Goal: Communication & Community: Participate in discussion

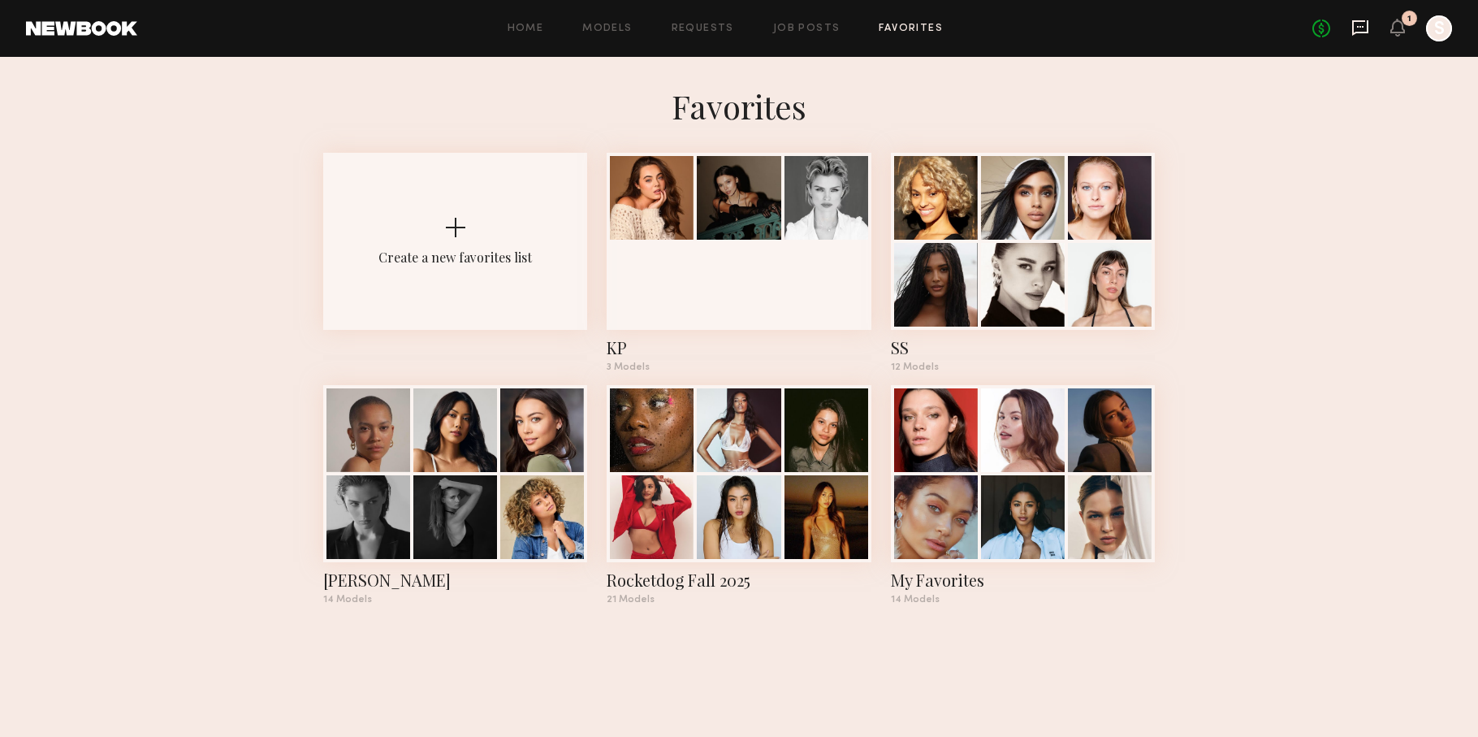
click at [1362, 30] on icon at bounding box center [1360, 28] width 18 height 18
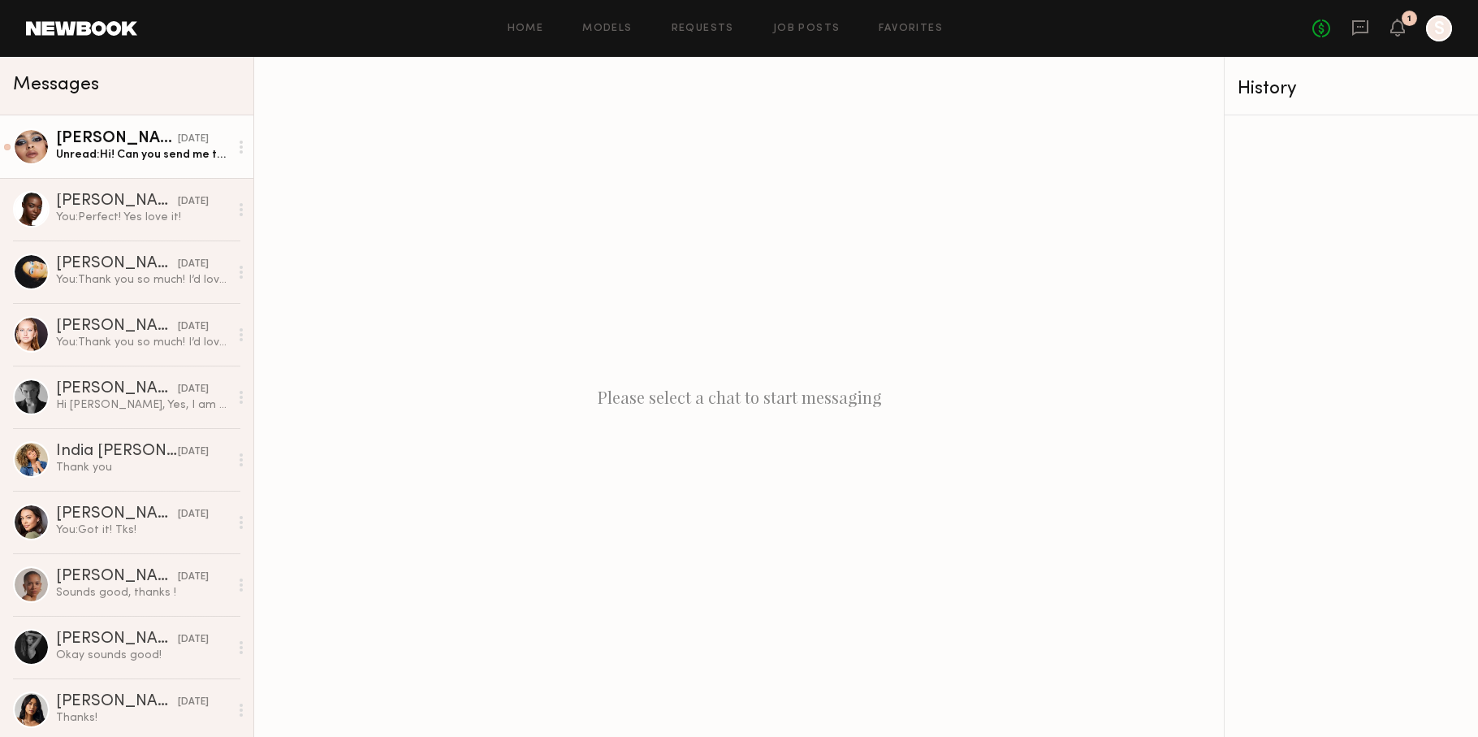
click at [119, 145] on div "[PERSON_NAME]" at bounding box center [117, 139] width 122 height 16
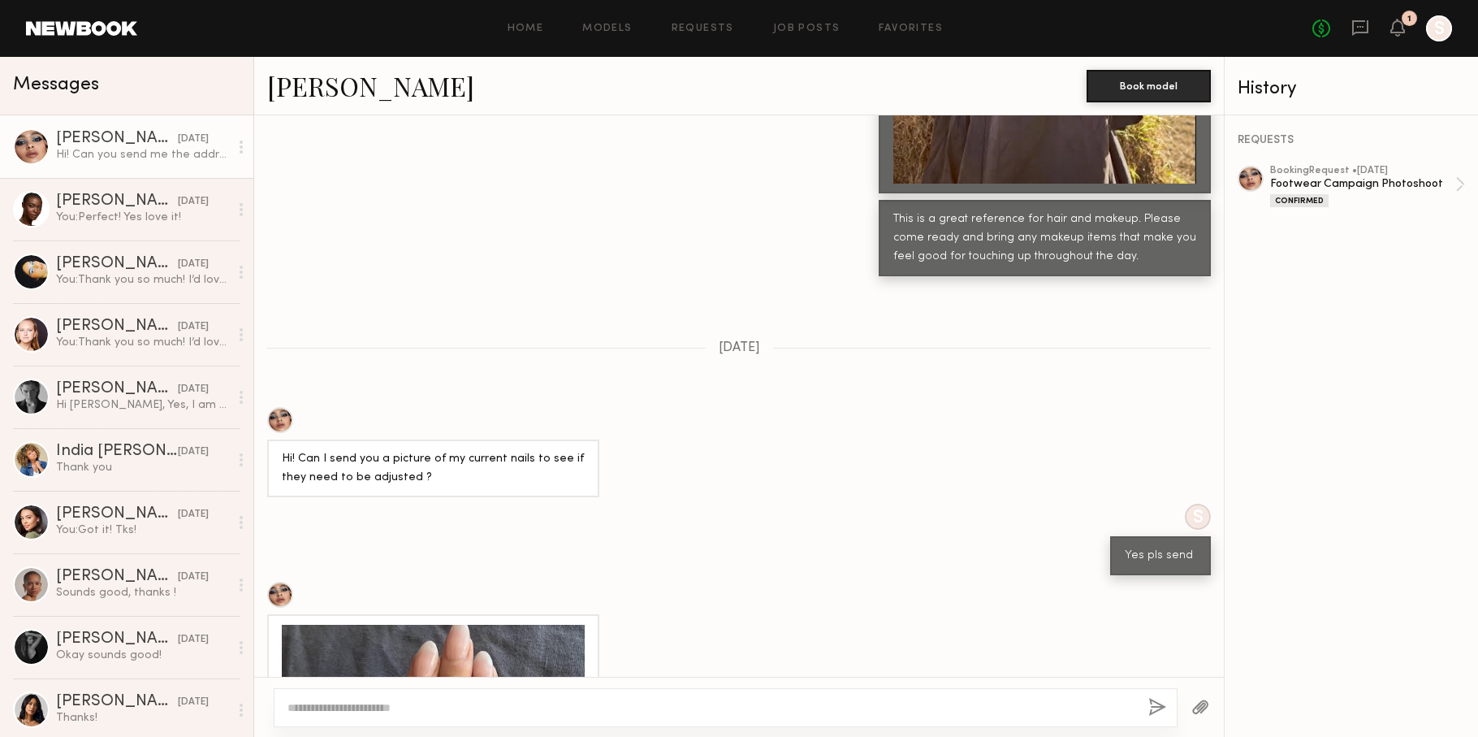
scroll to position [3213, 0]
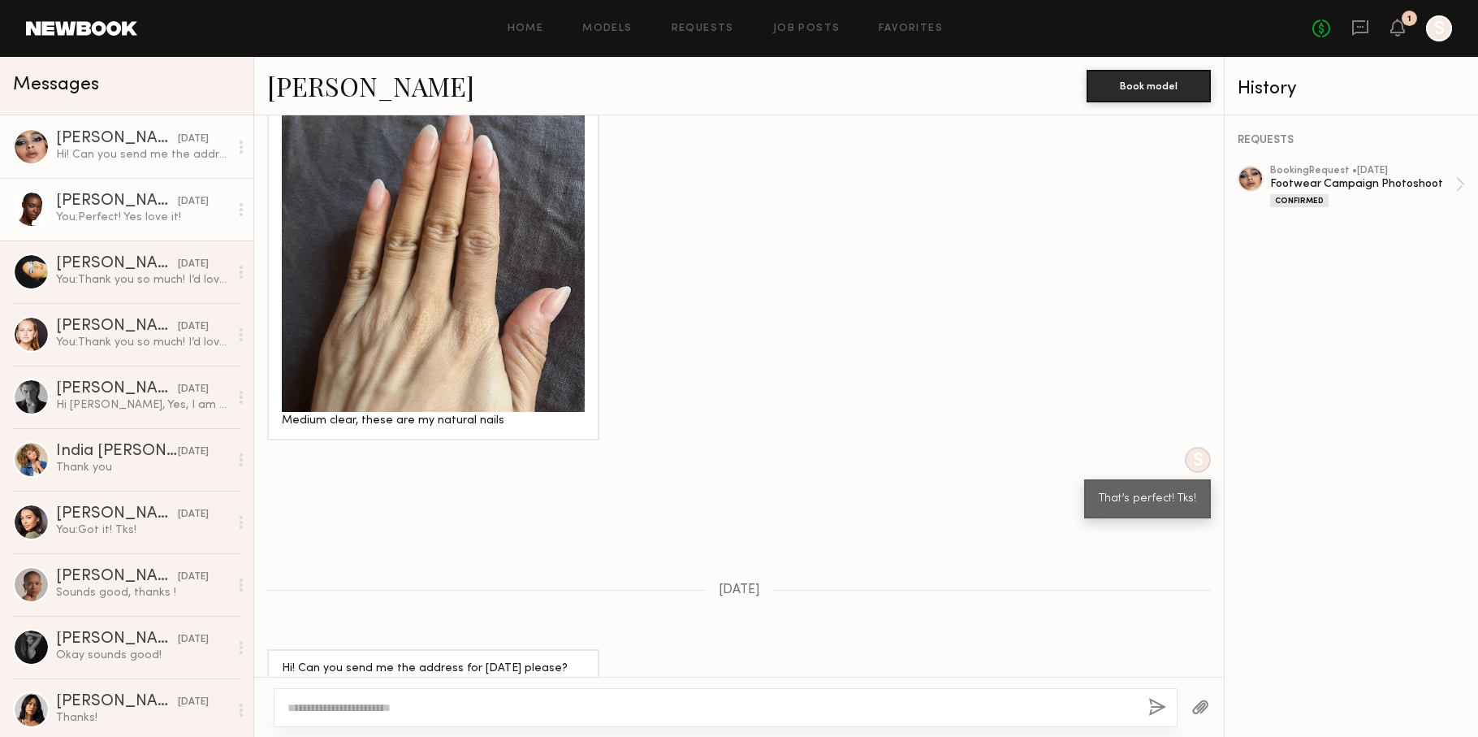
click at [106, 210] on div "You: Perfect! Yes love it!" at bounding box center [142, 217] width 173 height 15
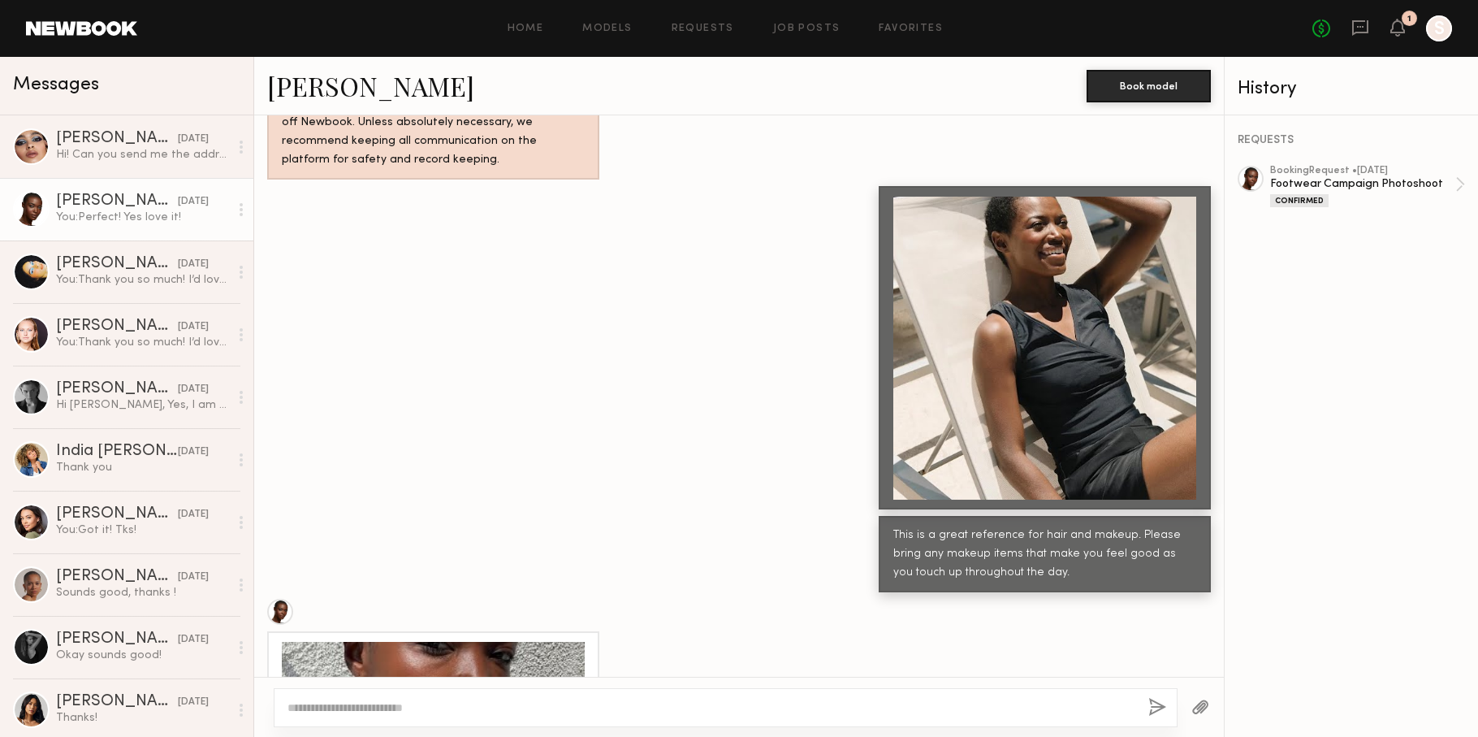
scroll to position [3162, 0]
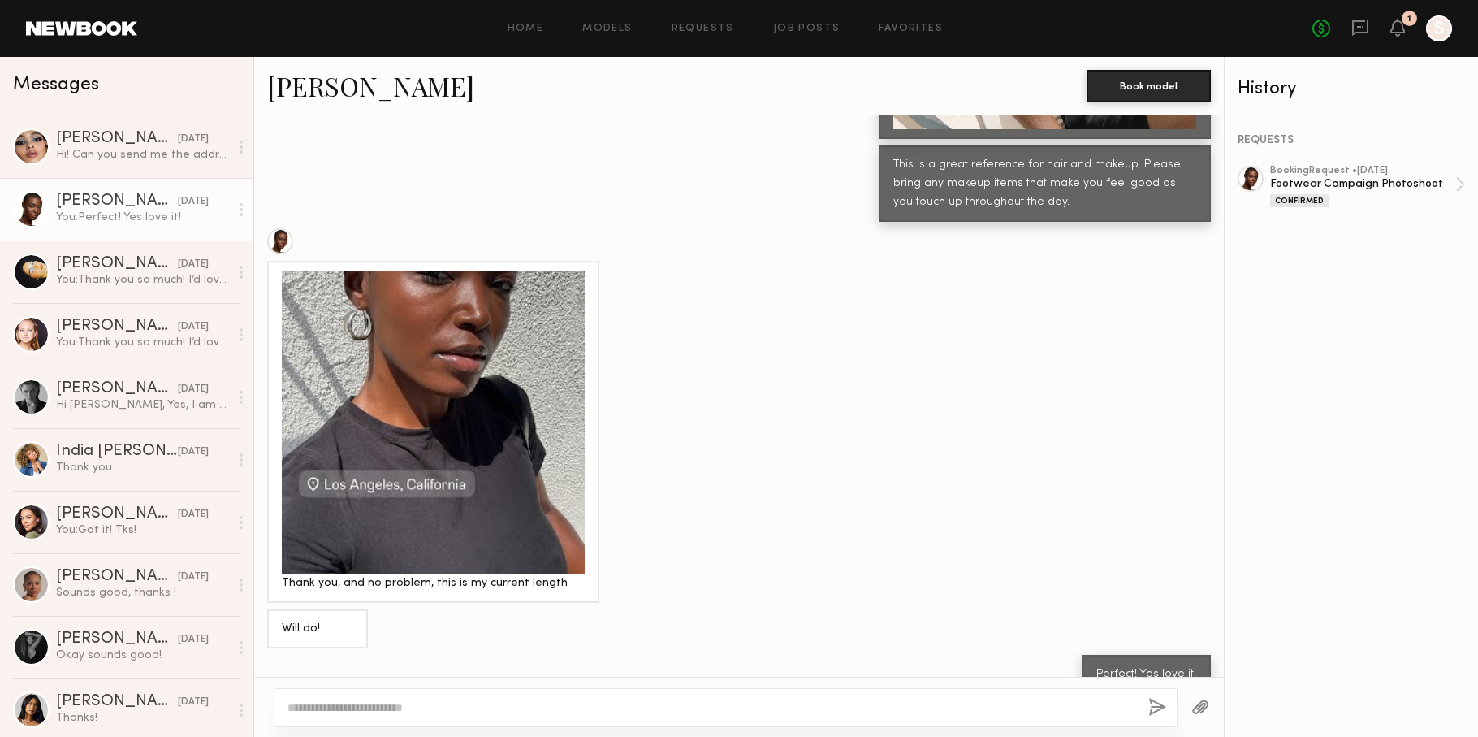
click at [1201, 707] on button "button" at bounding box center [1200, 708] width 18 height 20
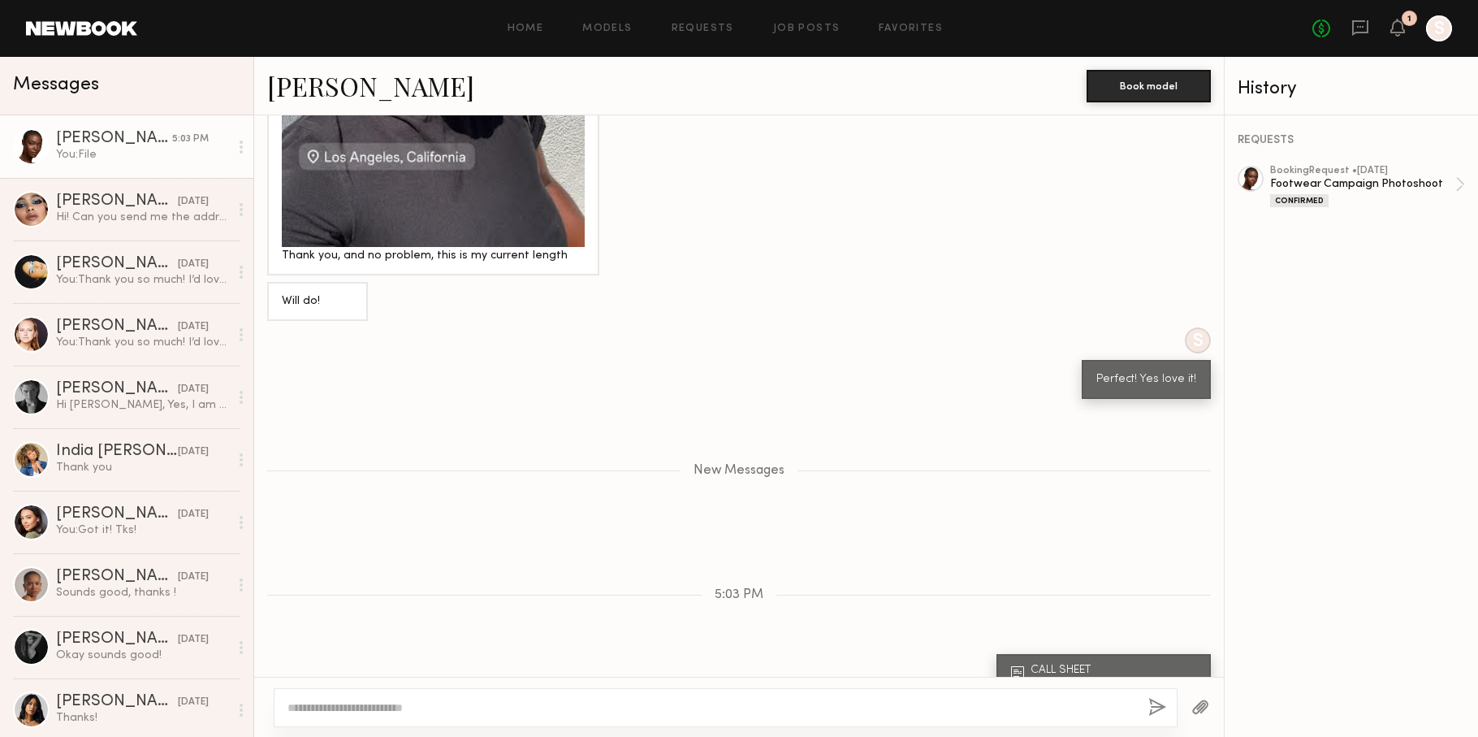
click at [1048, 664] on div "CALL SHEET" at bounding box center [1116, 669] width 171 height 11
click at [1052, 677] on div ".pdf" at bounding box center [1047, 681] width 33 height 9
click at [748, 697] on div at bounding box center [726, 707] width 904 height 39
click at [349, 712] on textarea at bounding box center [711, 707] width 848 height 16
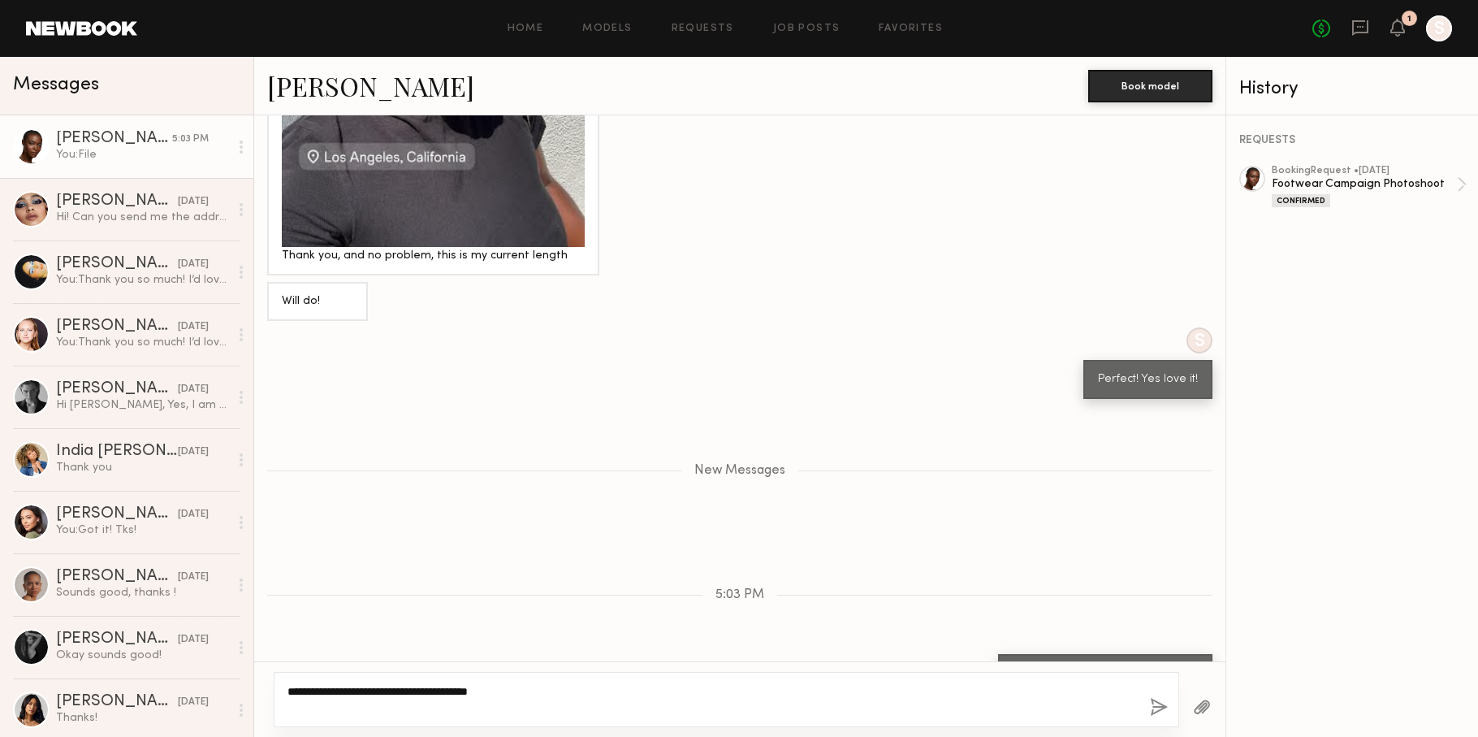
type textarea "**********"
click at [1162, 706] on button "button" at bounding box center [1159, 708] width 18 height 20
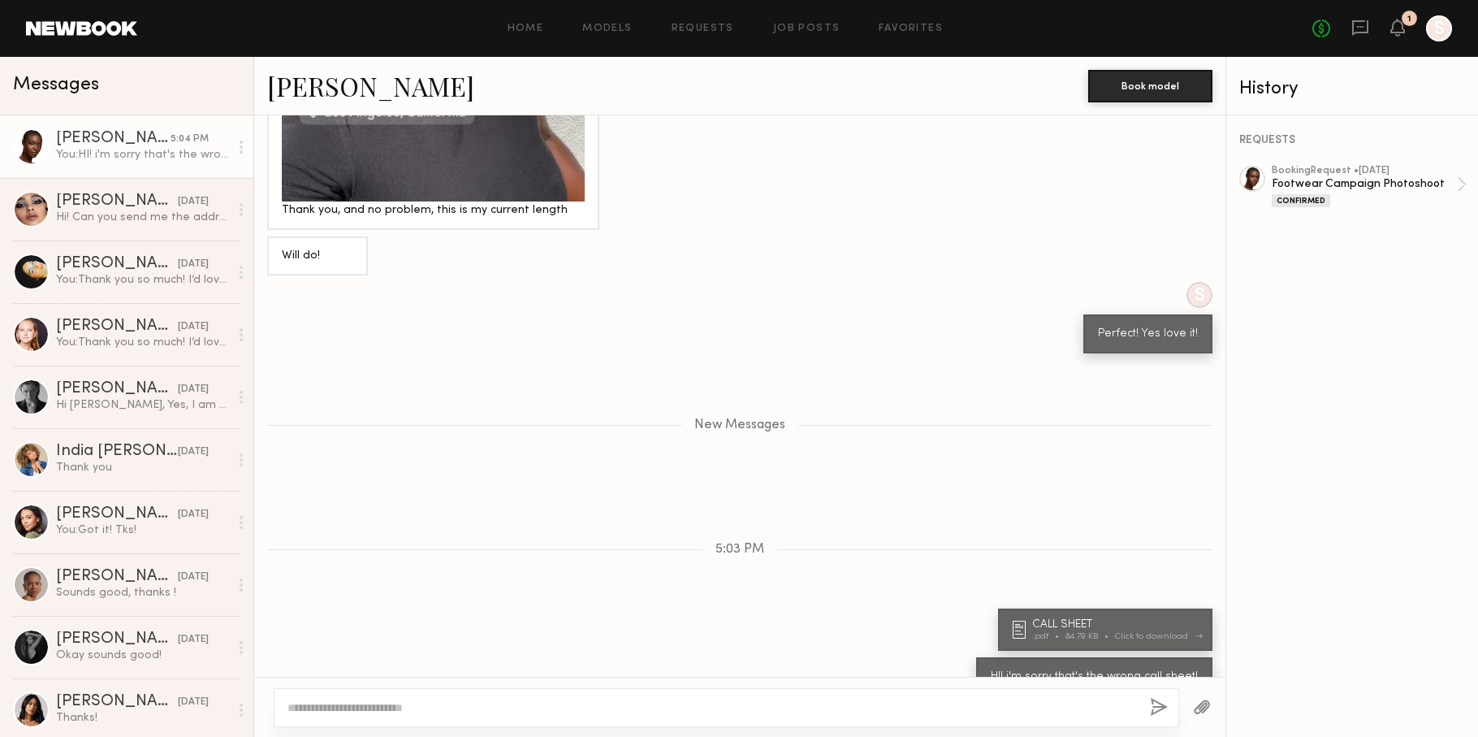
scroll to position [3636, 0]
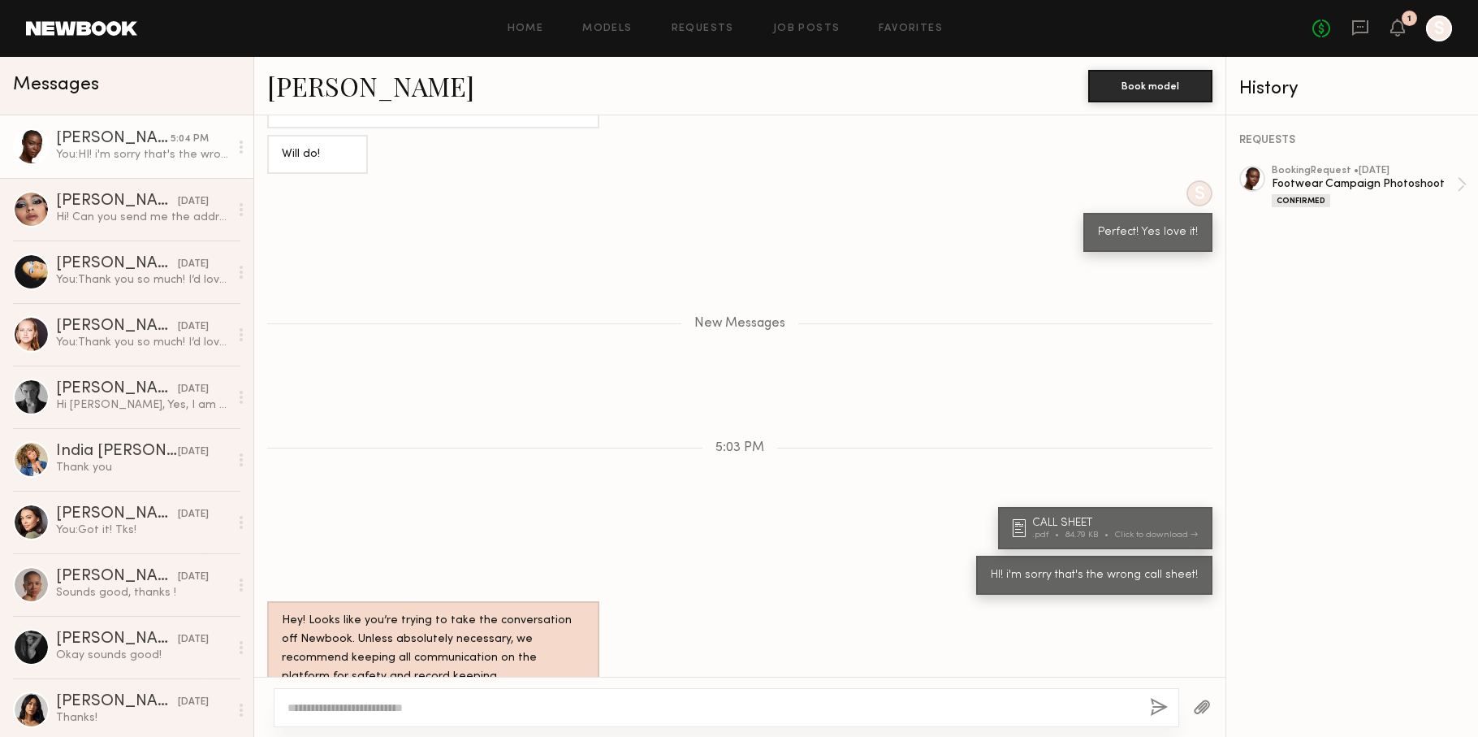
click at [1204, 701] on button "button" at bounding box center [1202, 708] width 18 height 20
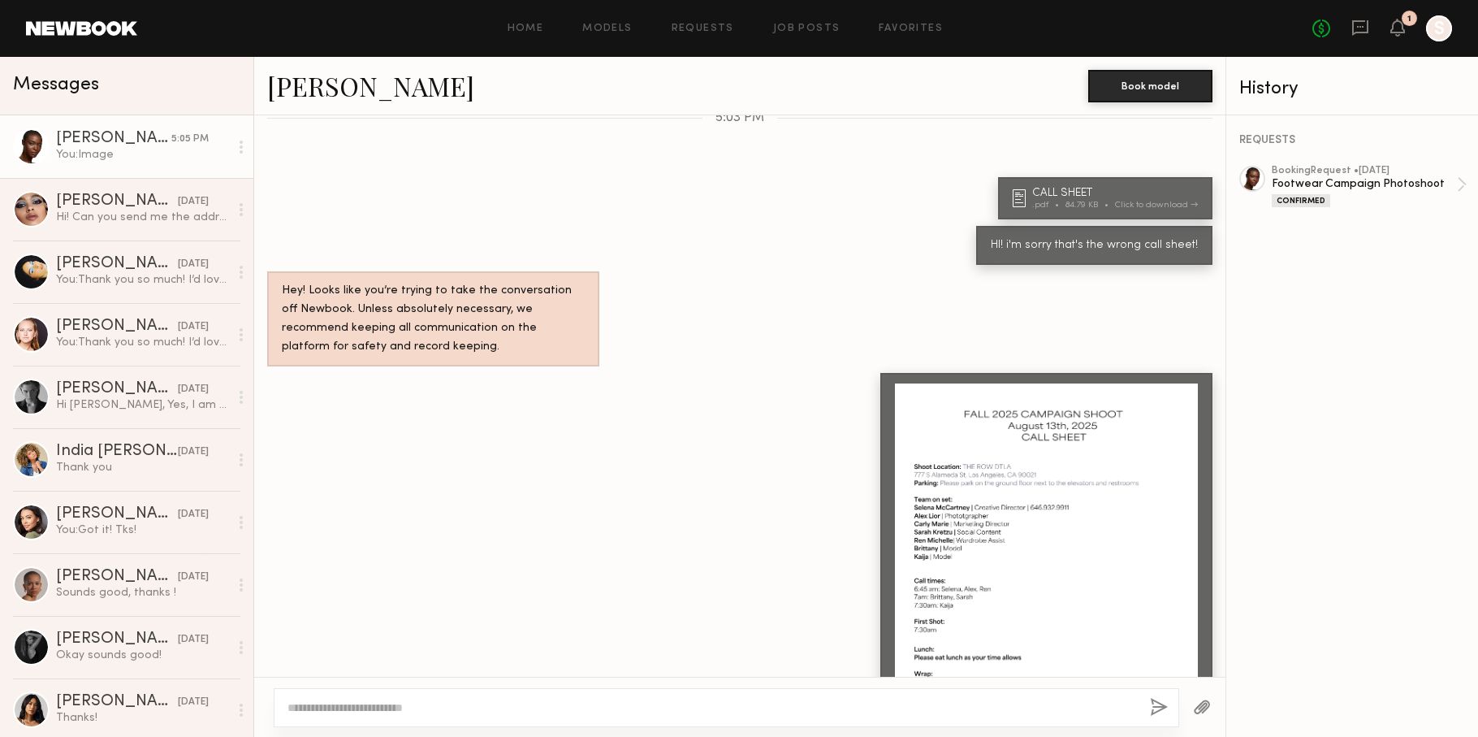
click at [685, 708] on textarea at bounding box center [711, 707] width 849 height 16
type textarea "**********"
click at [1162, 705] on button "button" at bounding box center [1159, 708] width 18 height 20
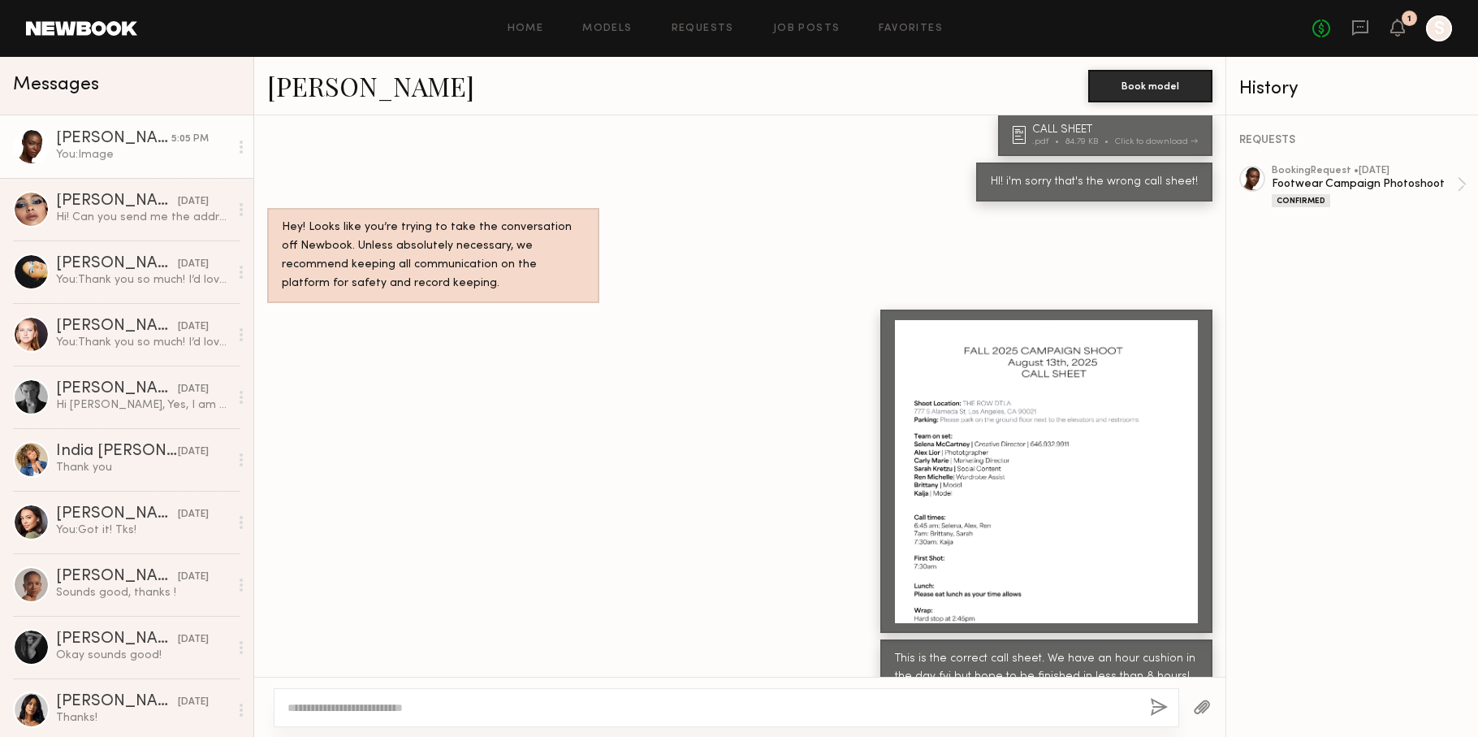
scroll to position [4131, 0]
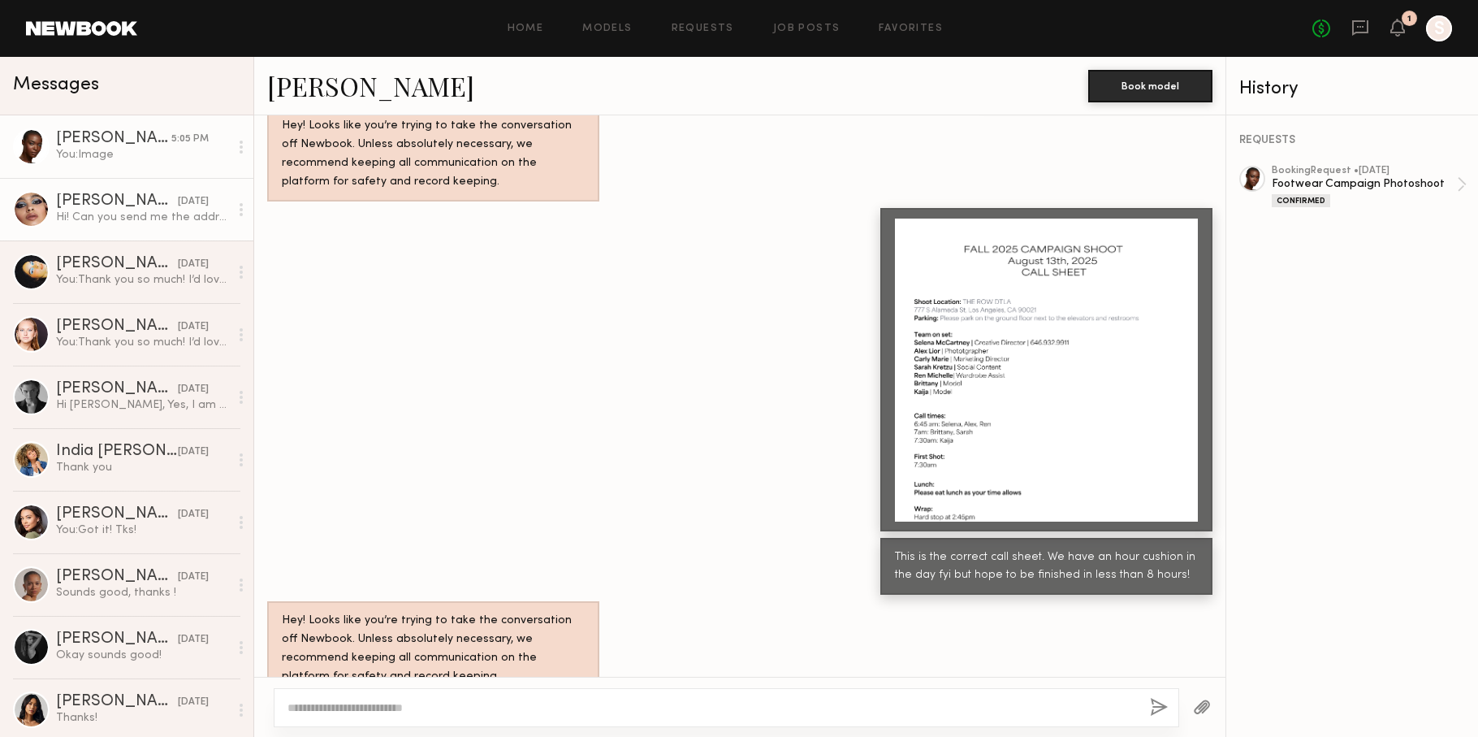
click at [123, 207] on div "[PERSON_NAME]" at bounding box center [117, 201] width 122 height 16
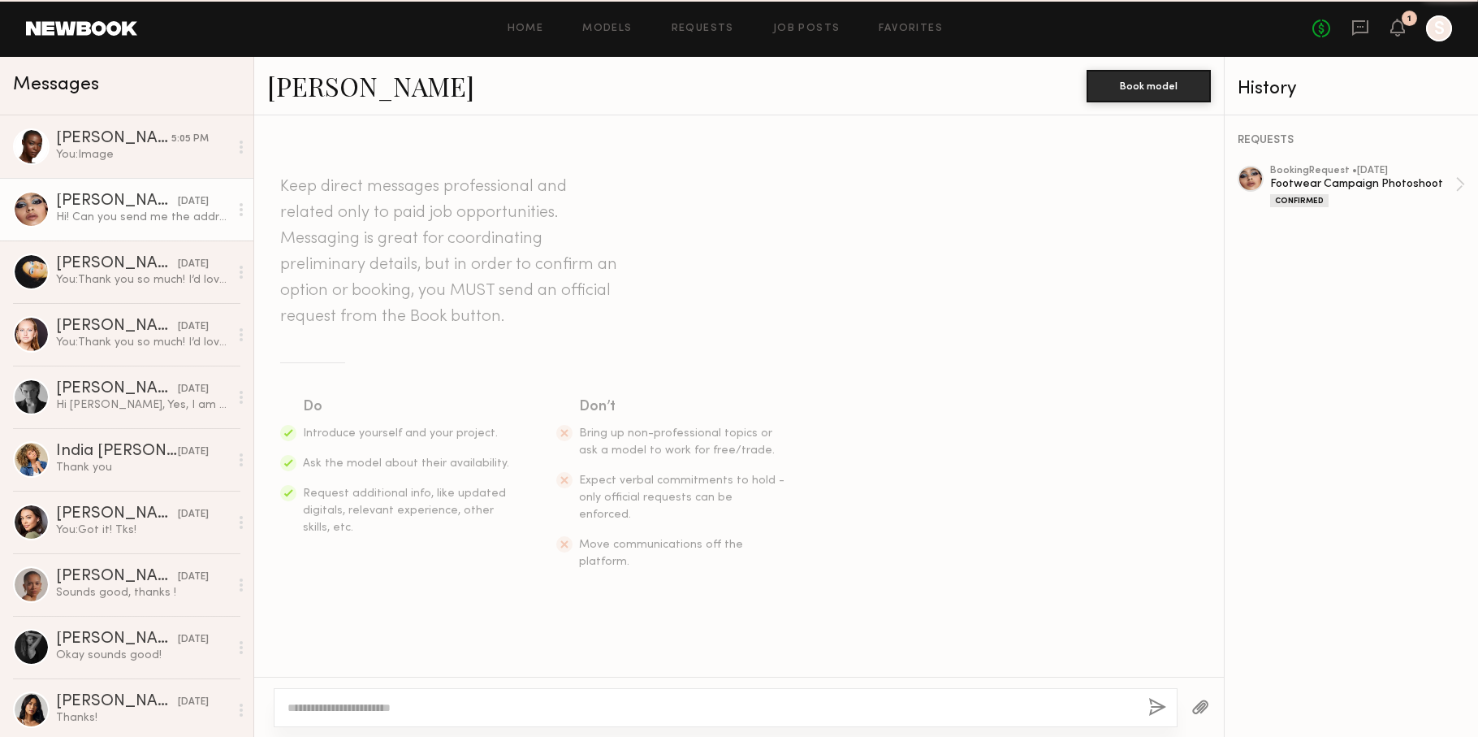
scroll to position [3213, 0]
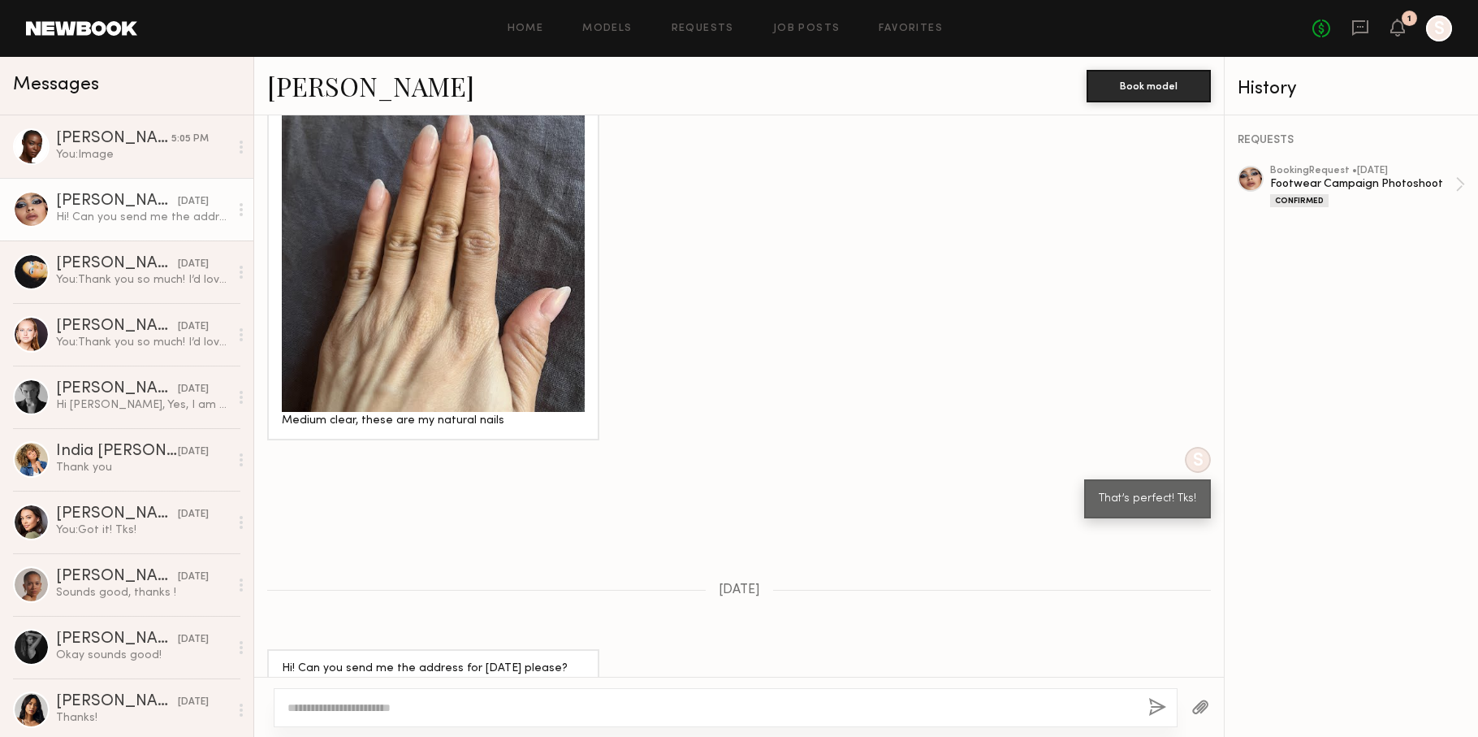
click at [1196, 702] on button "button" at bounding box center [1200, 708] width 18 height 20
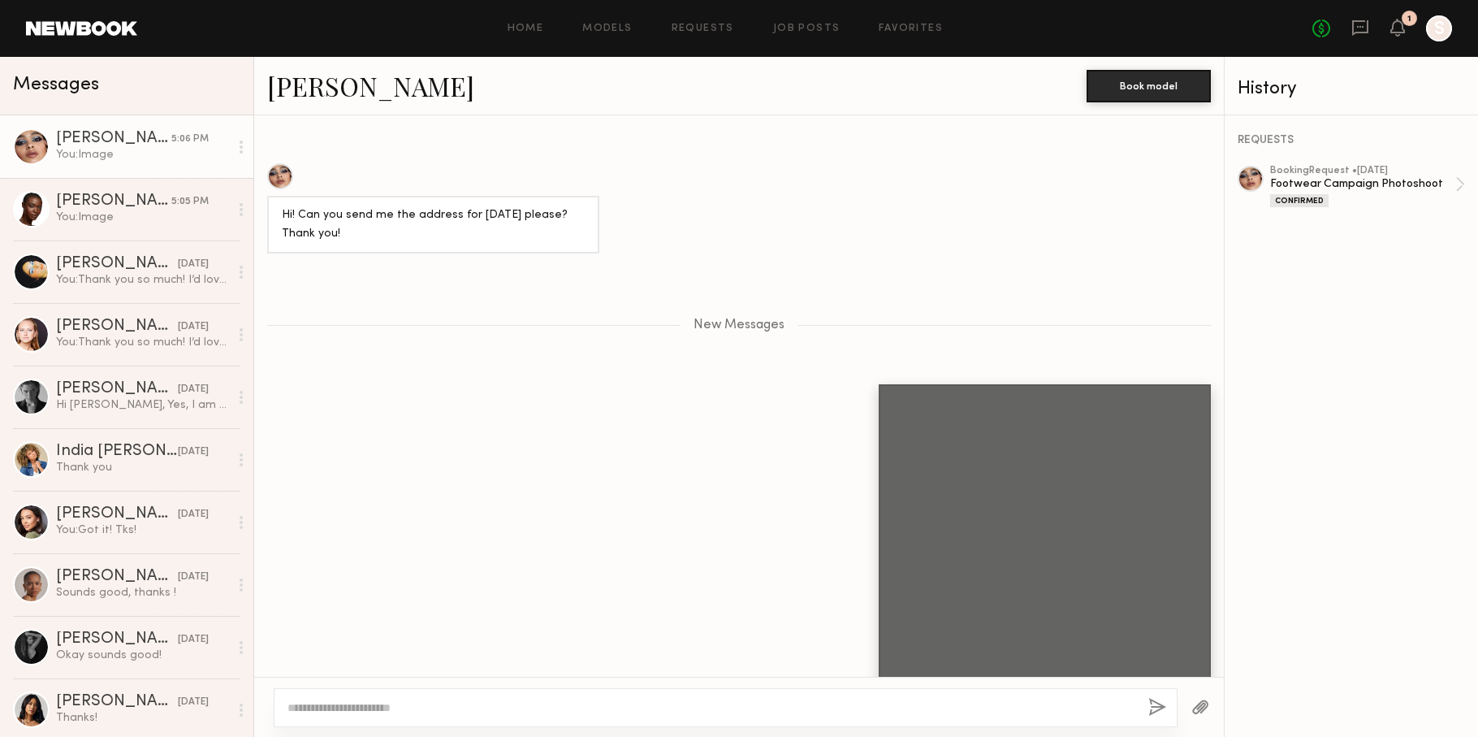
click at [491, 705] on textarea at bounding box center [711, 707] width 848 height 16
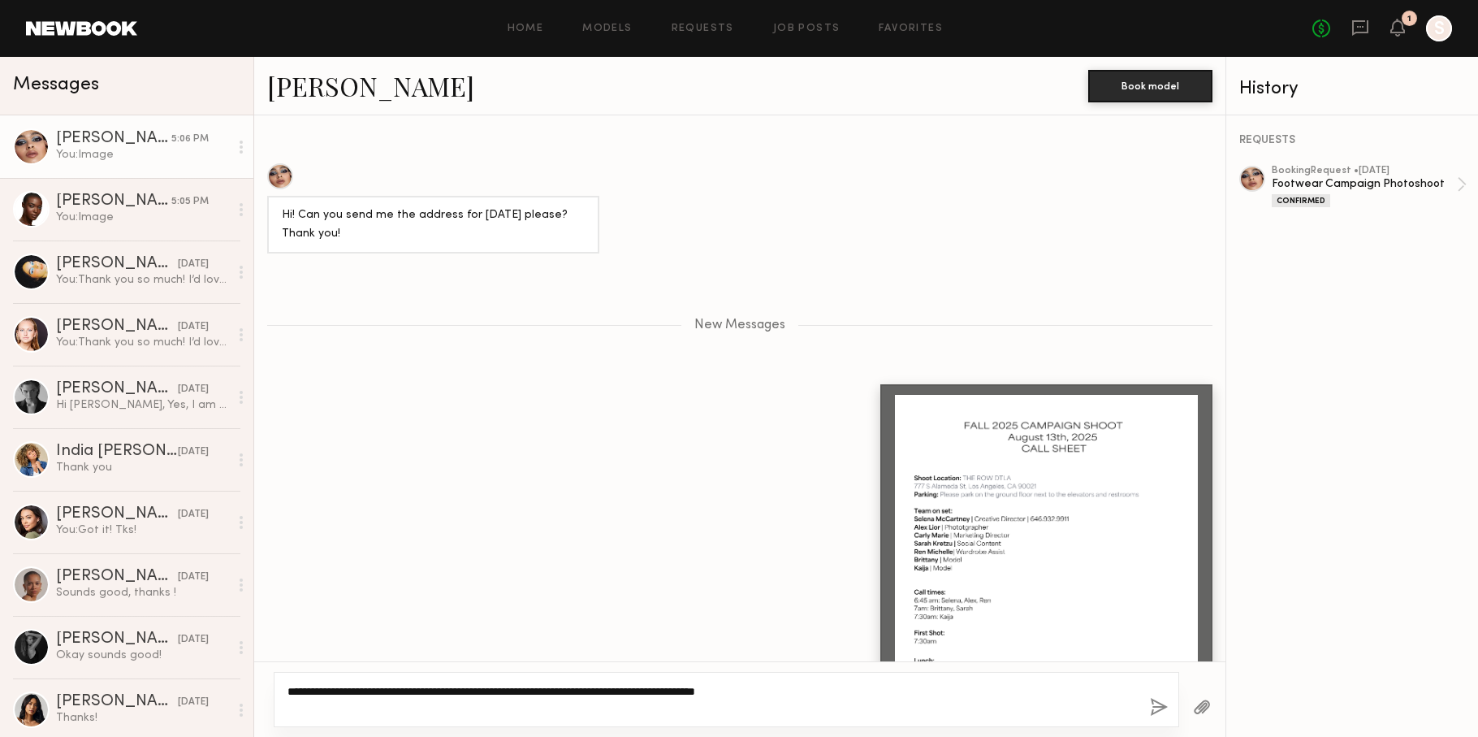
type textarea "**********"
click at [1150, 715] on button "button" at bounding box center [1159, 708] width 18 height 20
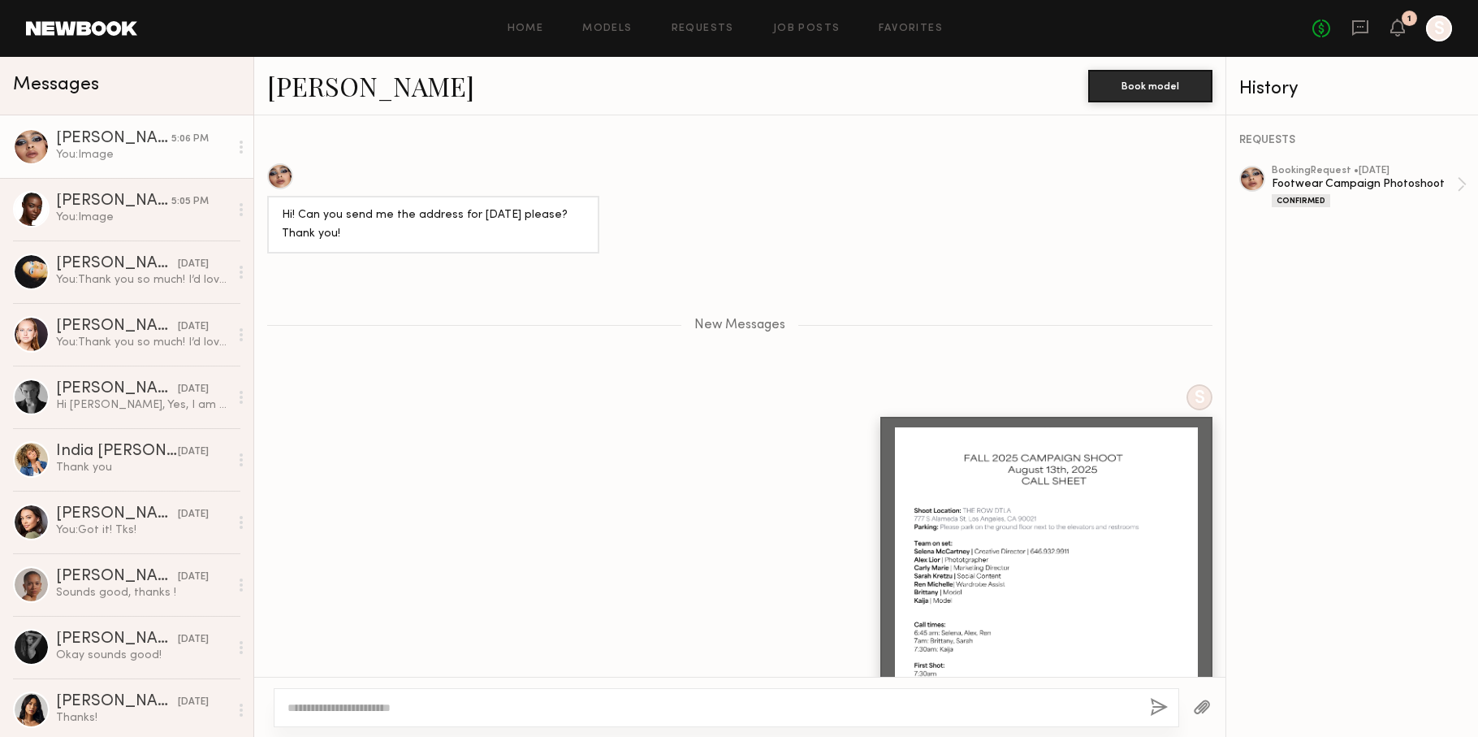
scroll to position [3795, 0]
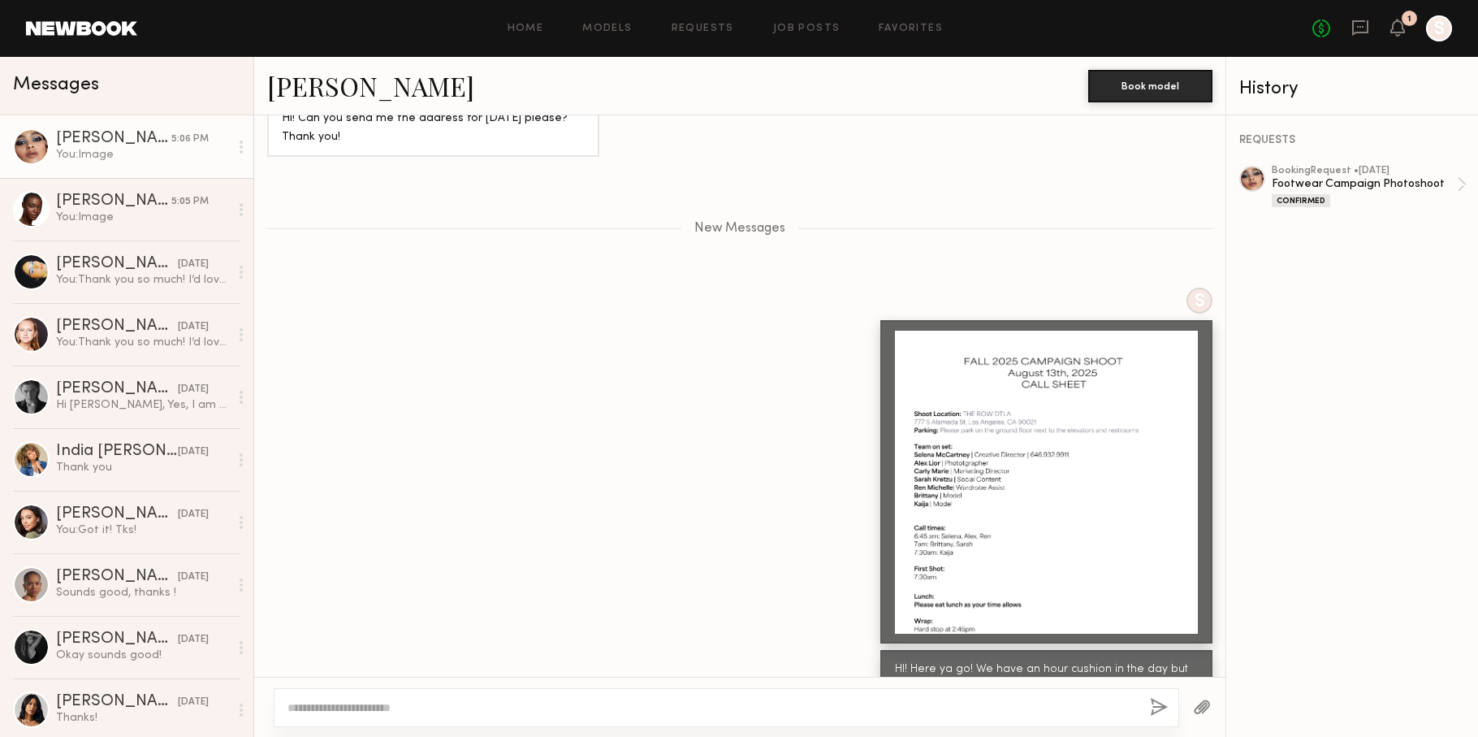
click at [1204, 711] on button "button" at bounding box center [1202, 708] width 18 height 20
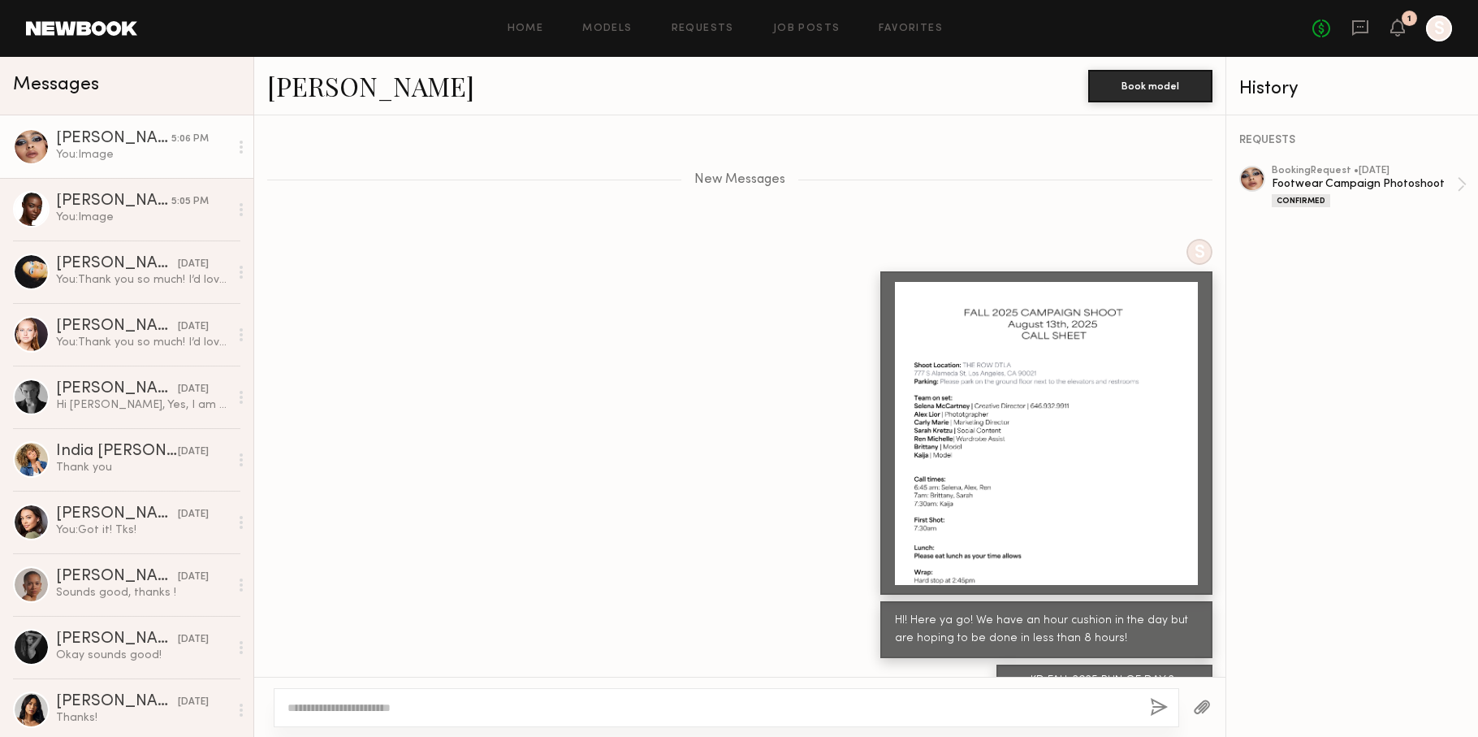
click at [694, 715] on textarea at bounding box center [711, 707] width 849 height 16
type textarea "**********"
click at [1157, 708] on button "button" at bounding box center [1159, 708] width 18 height 20
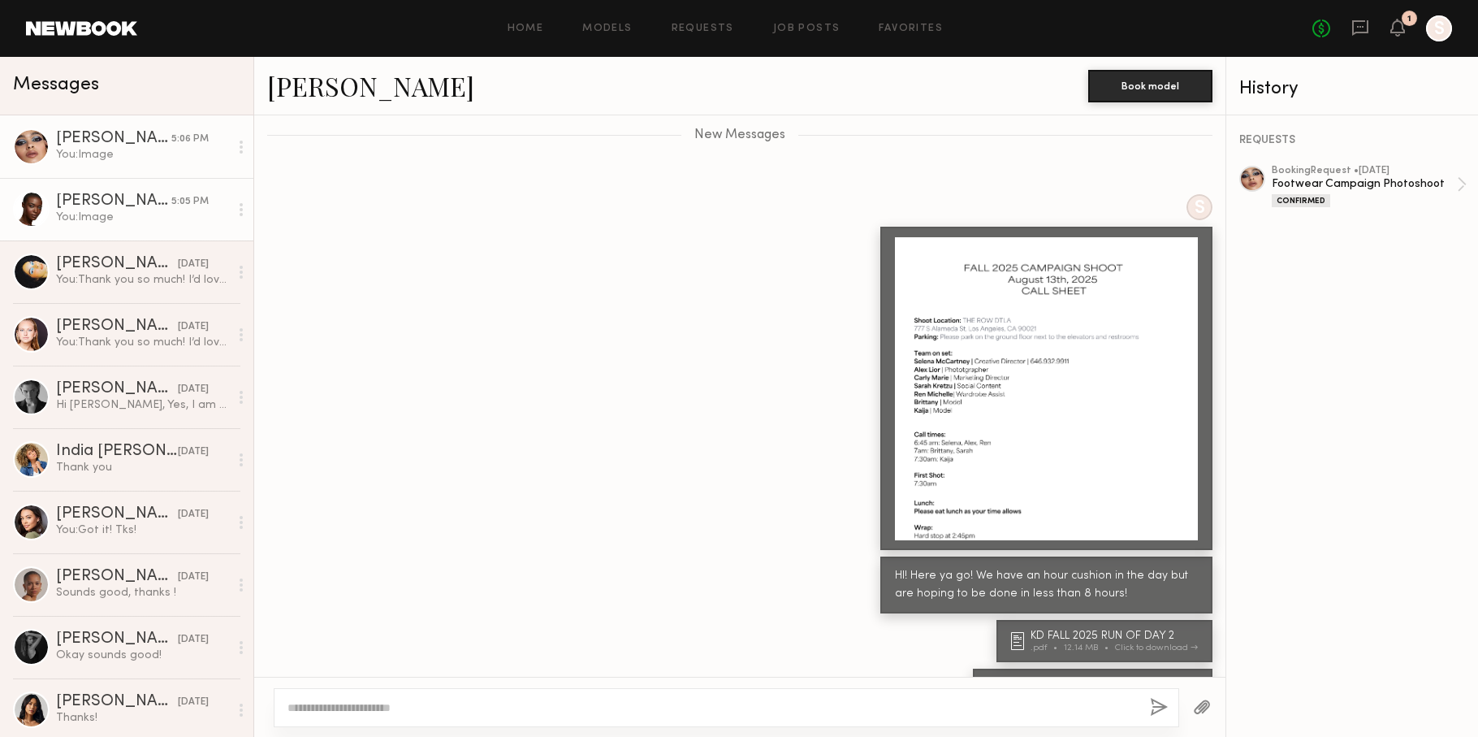
click at [132, 214] on div "You: Image" at bounding box center [142, 217] width 173 height 15
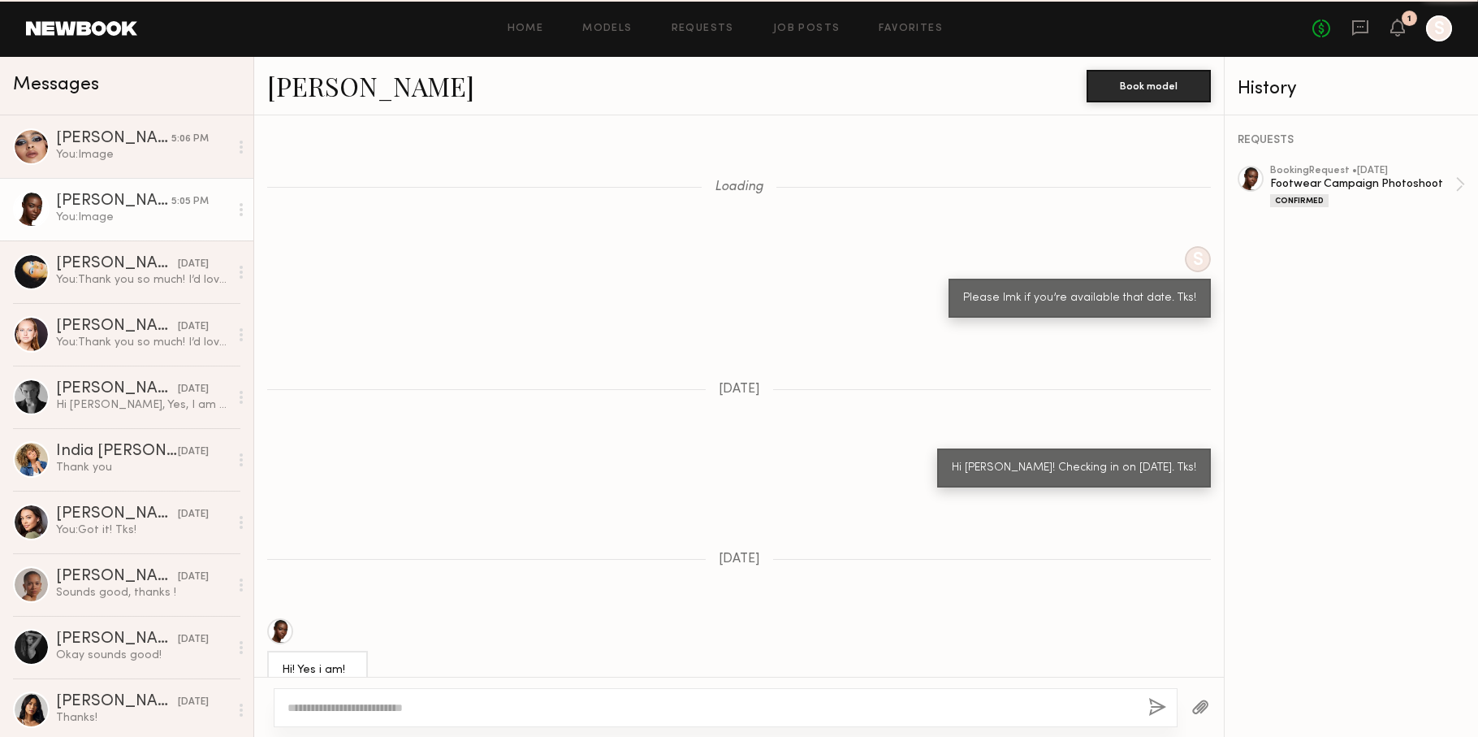
scroll to position [4008, 0]
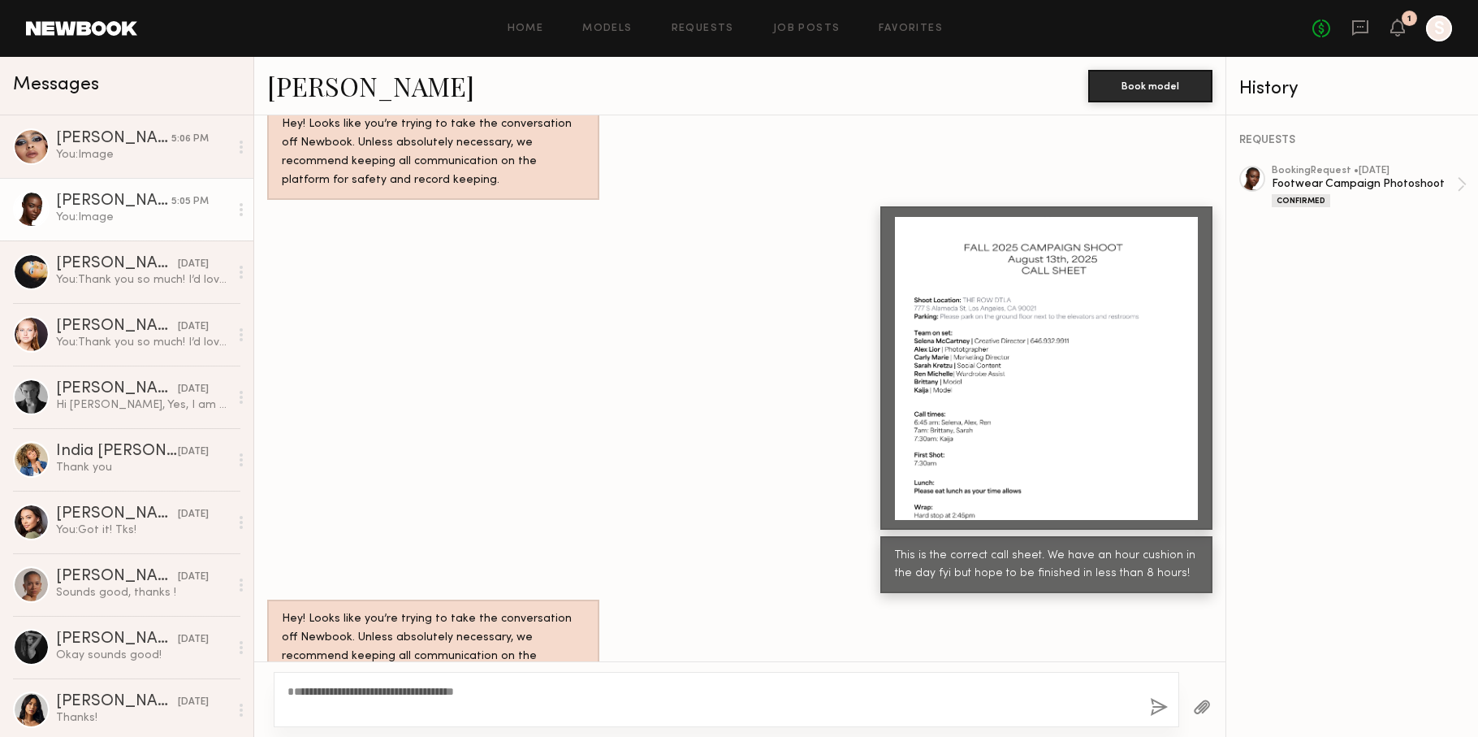
type textarea "**********"
click at [1200, 707] on button "button" at bounding box center [1202, 708] width 18 height 20
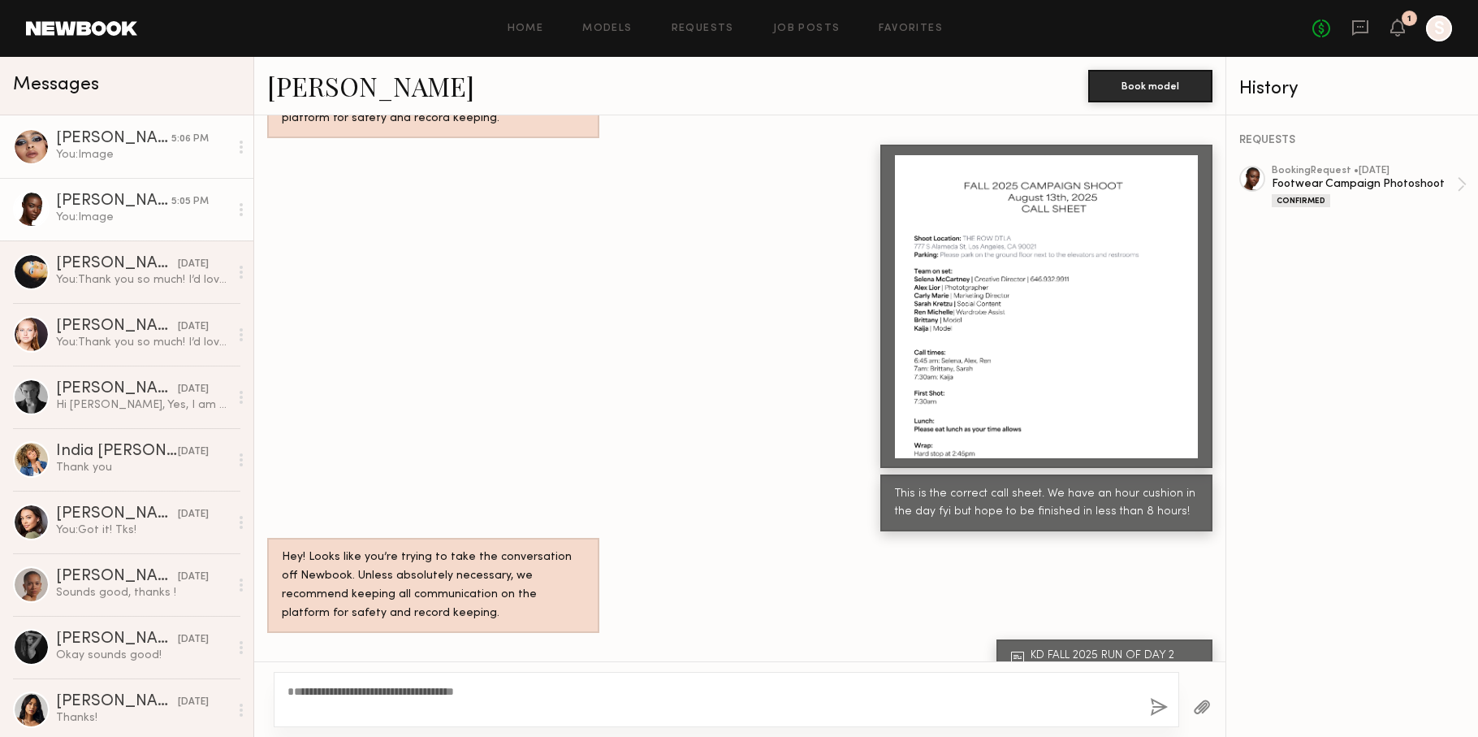
click at [106, 149] on div "You: Image" at bounding box center [142, 154] width 173 height 15
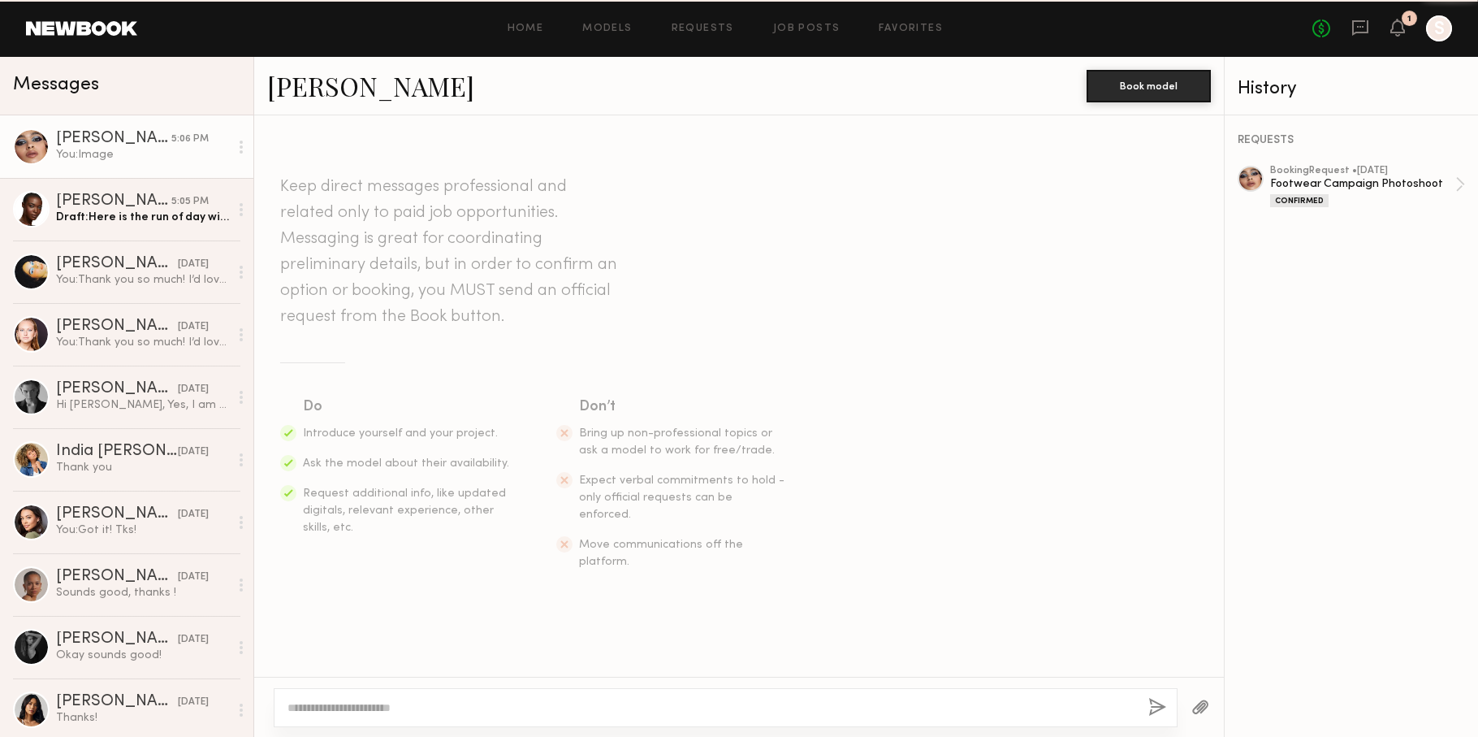
scroll to position [3765, 0]
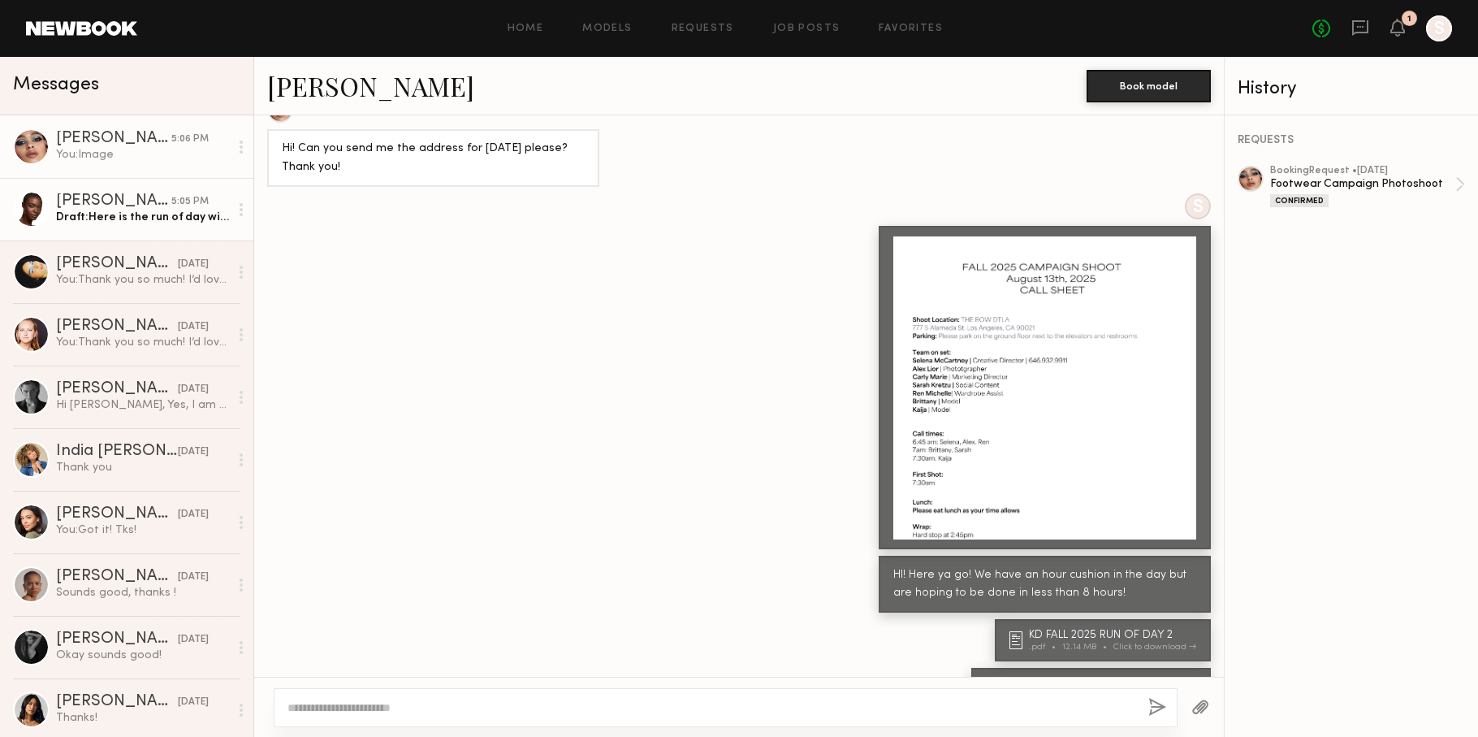
click at [102, 207] on div "[PERSON_NAME]" at bounding box center [113, 201] width 115 height 16
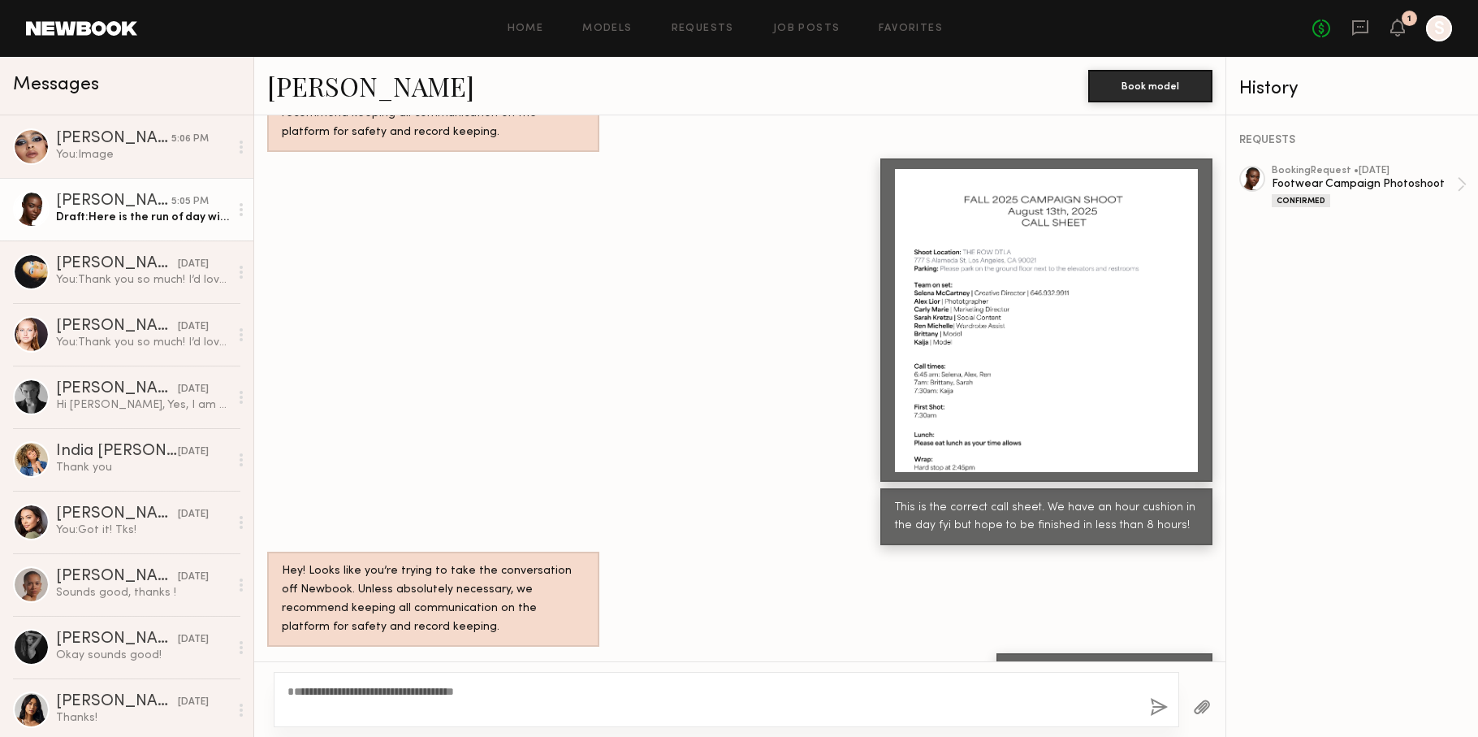
scroll to position [4070, 0]
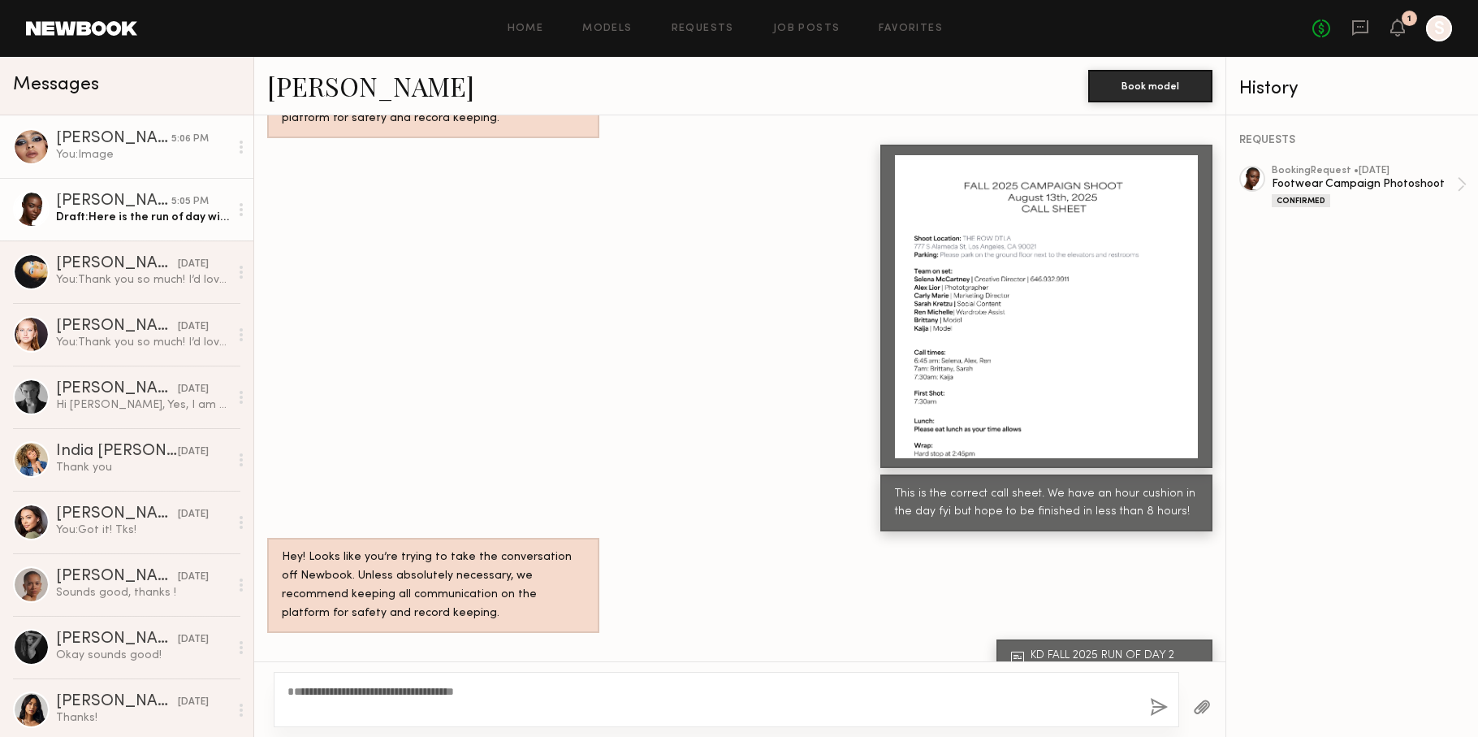
click at [109, 142] on div "[PERSON_NAME]" at bounding box center [113, 139] width 115 height 16
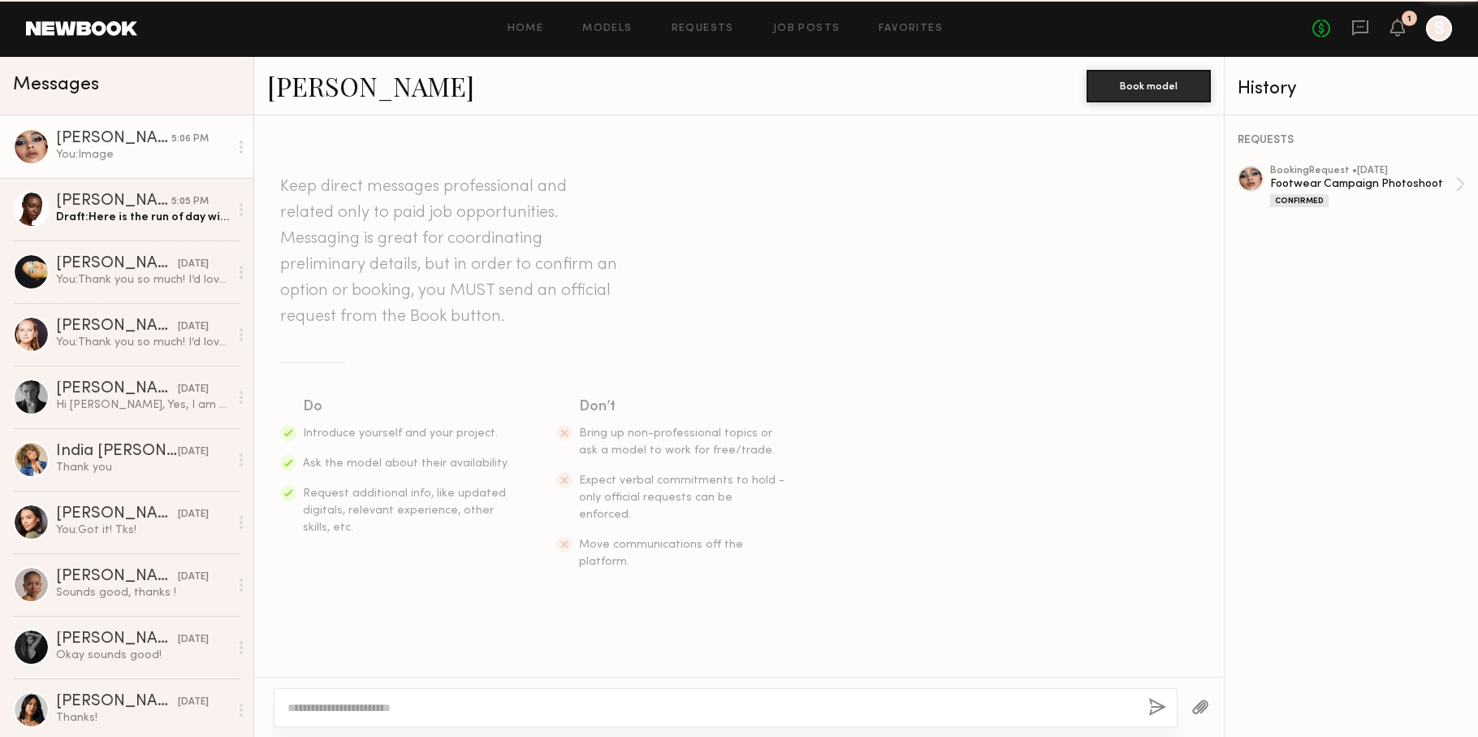
scroll to position [3765, 0]
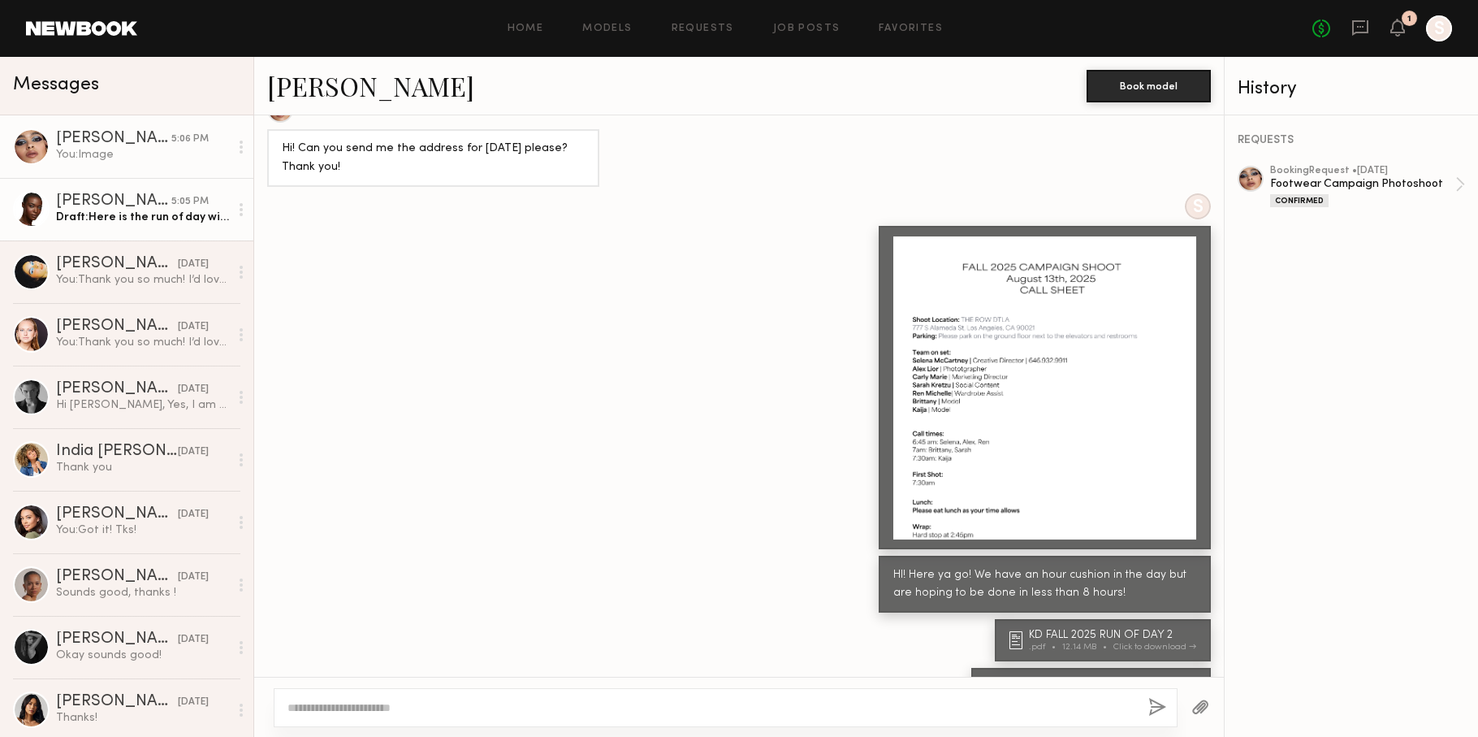
click at [106, 203] on div "[PERSON_NAME]" at bounding box center [113, 201] width 115 height 16
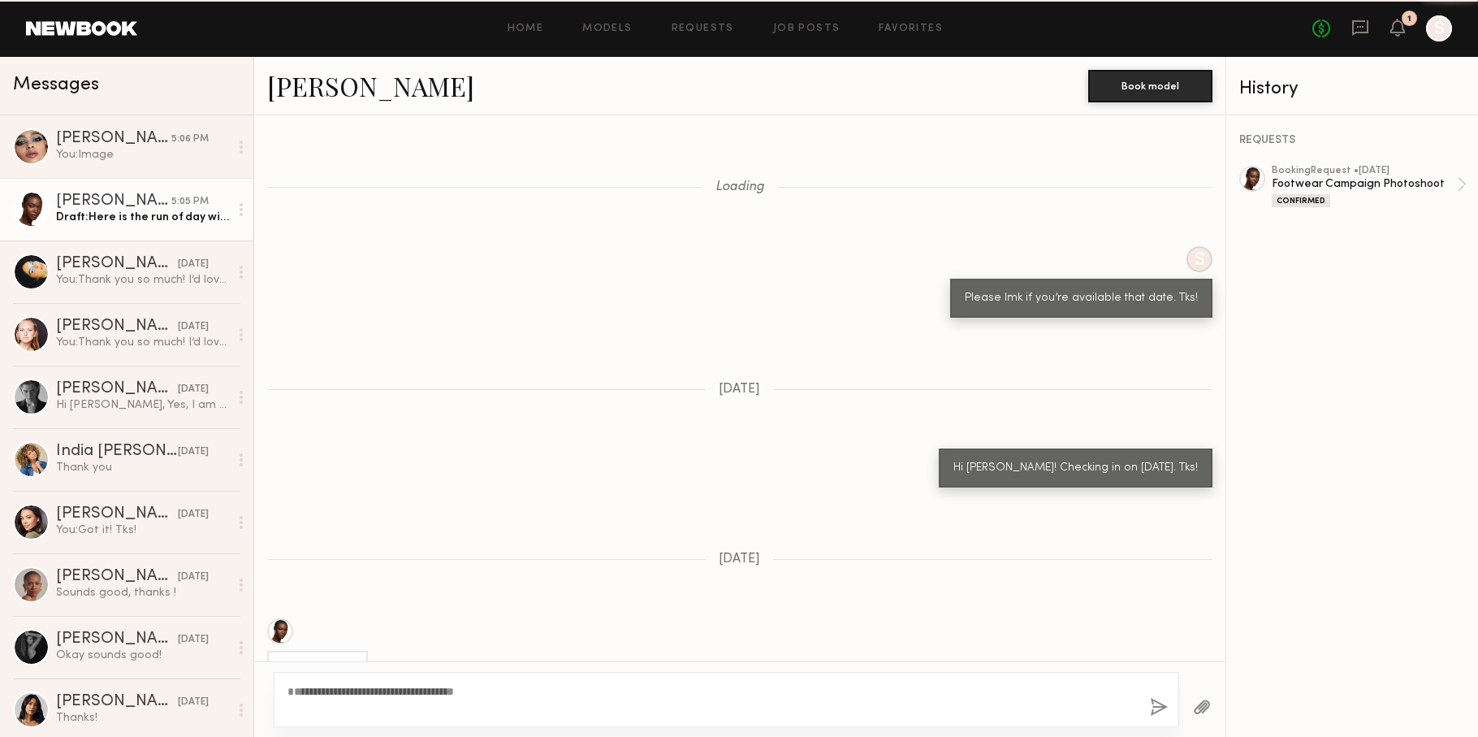
scroll to position [4056, 0]
